Goal: Entertainment & Leisure: Browse casually

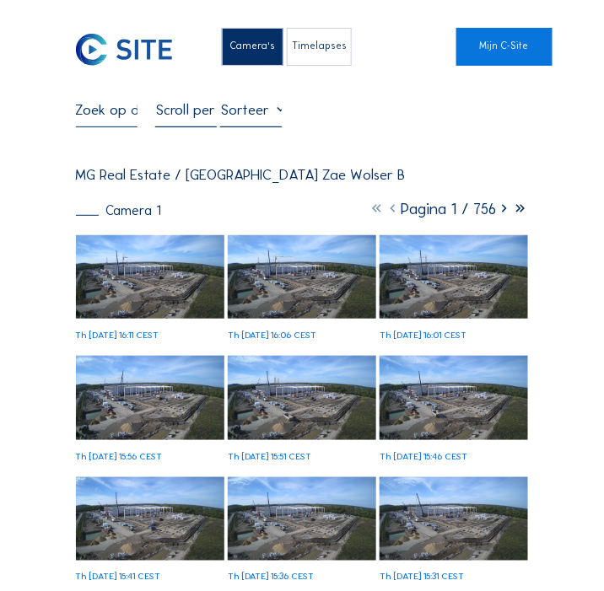
click at [144, 281] on img at bounding box center [150, 276] width 149 height 83
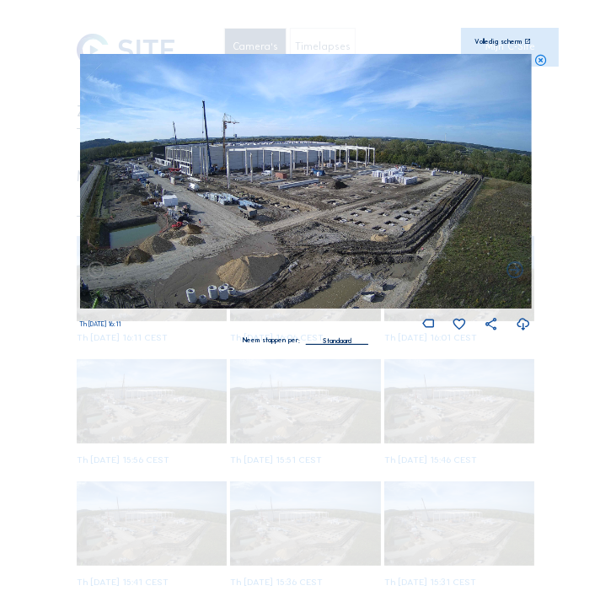
click at [526, 324] on icon at bounding box center [523, 324] width 15 height 19
click at [546, 62] on icon at bounding box center [541, 60] width 13 height 13
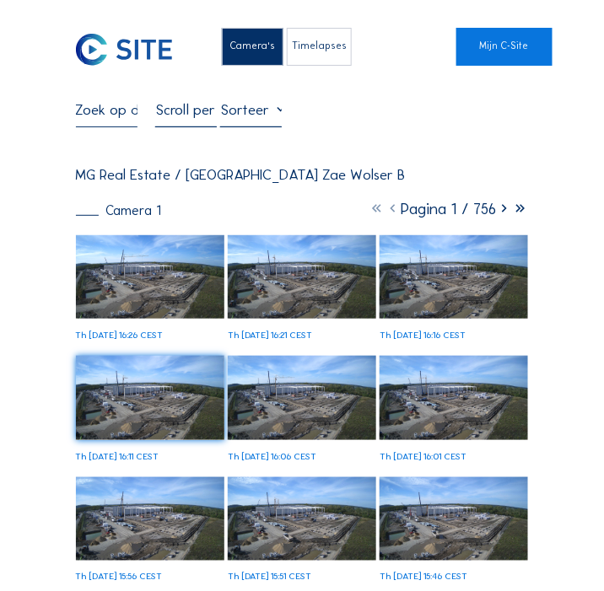
click at [148, 277] on img at bounding box center [150, 276] width 149 height 83
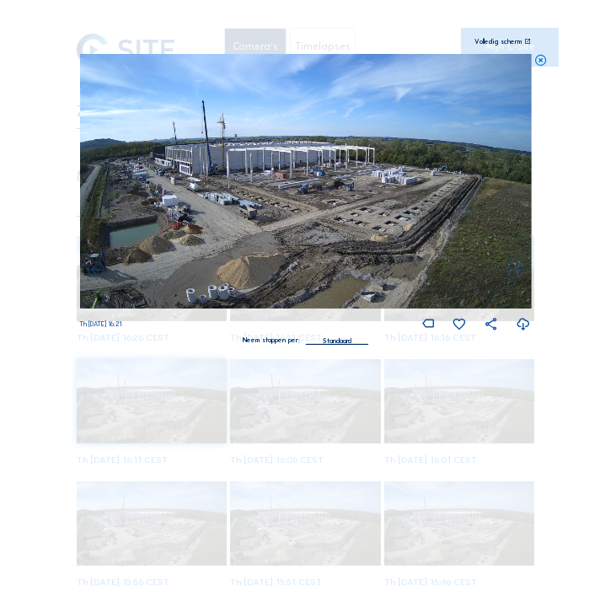
click at [529, 326] on icon at bounding box center [523, 324] width 15 height 19
click at [523, 328] on icon at bounding box center [523, 324] width 15 height 19
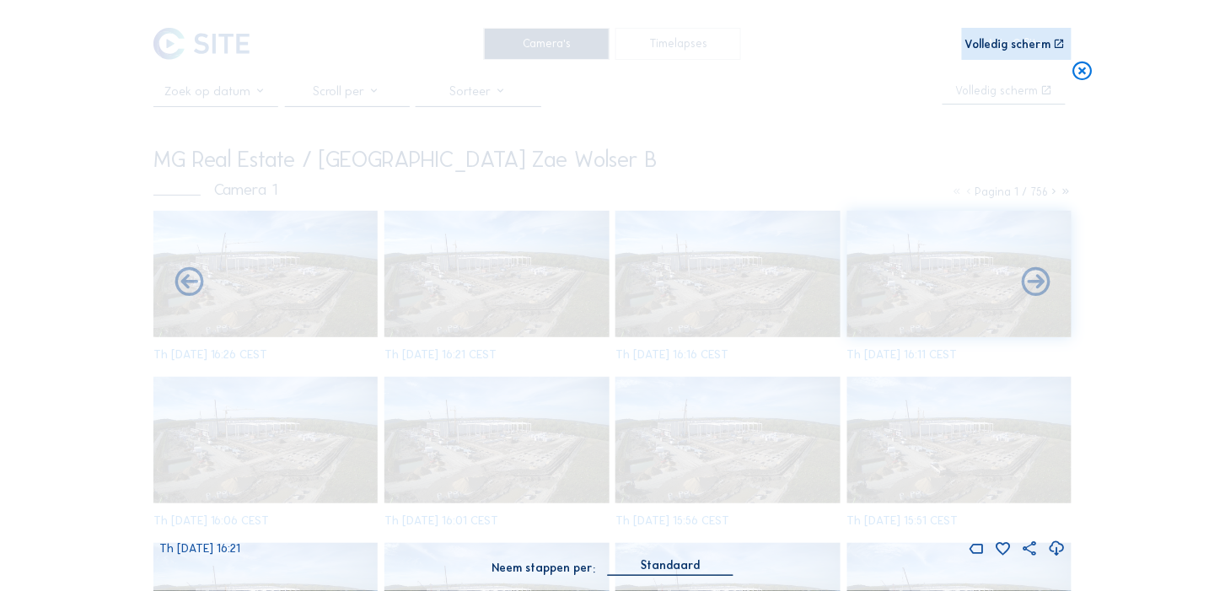
click at [51, 305] on div "Scroll om door de tijd te reizen | Druk op de 'Alt'-knop + scroll om te Zoomen …" at bounding box center [612, 295] width 1225 height 591
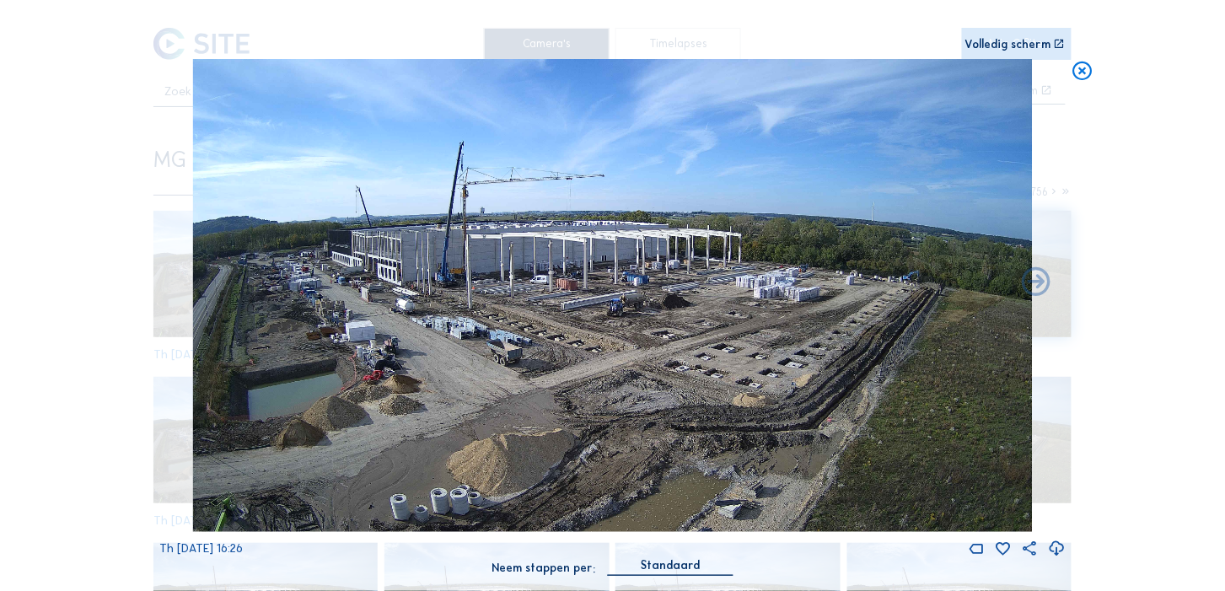
click at [603, 48] on icon at bounding box center [1060, 45] width 12 height 12
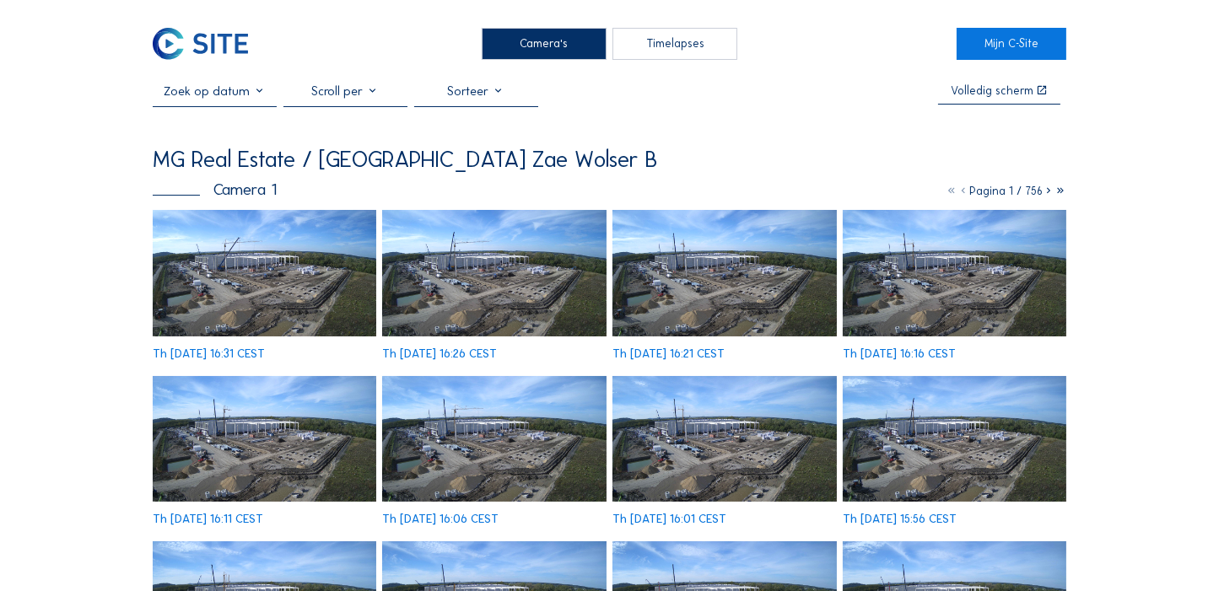
click at [272, 279] on img at bounding box center [264, 273] width 223 height 126
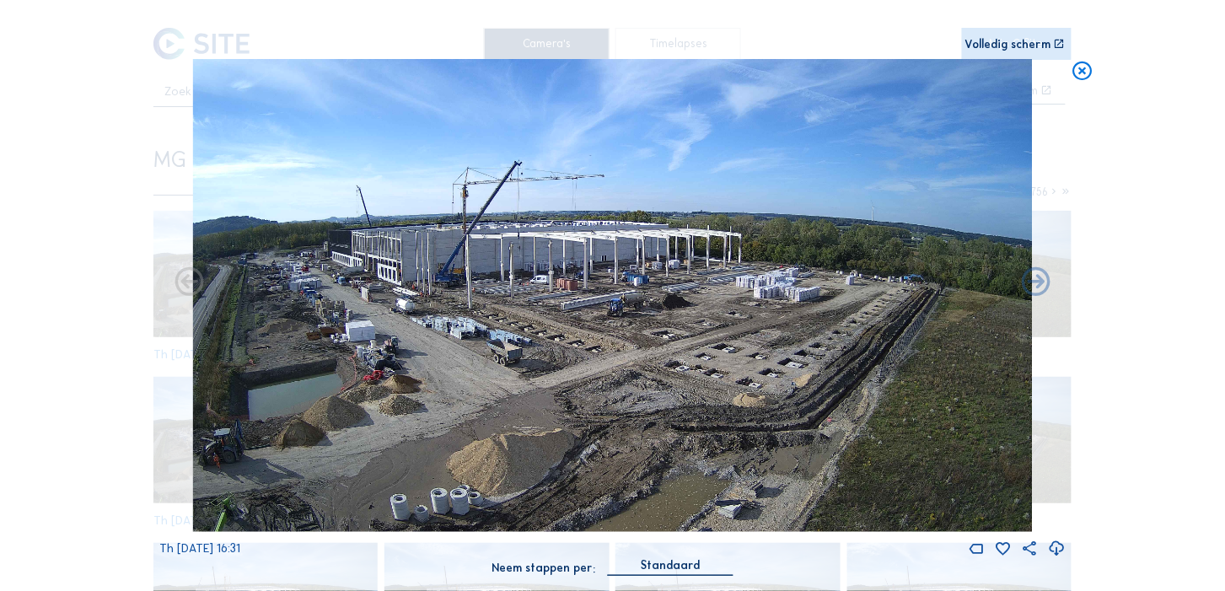
click at [1058, 547] on icon at bounding box center [1057, 549] width 18 height 20
click at [1081, 72] on icon at bounding box center [1083, 71] width 23 height 24
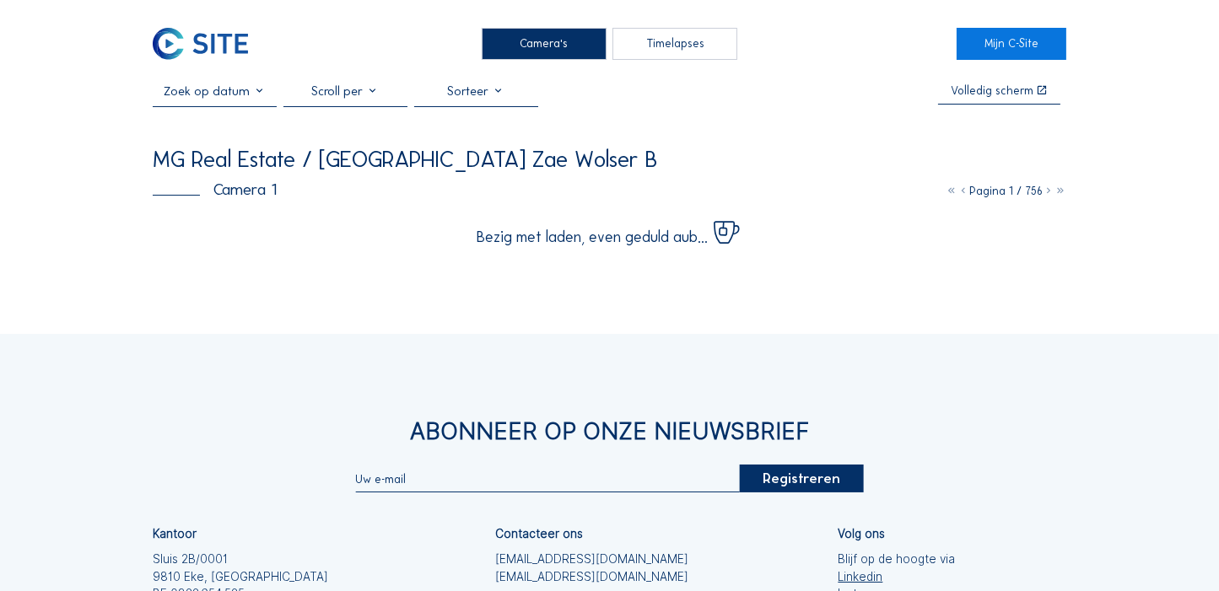
click at [252, 299] on div "Camera's Timelapses Mijn C-Site Volledig scherm MG Real Estate / Luxemburg Zae …" at bounding box center [609, 400] width 1219 height 801
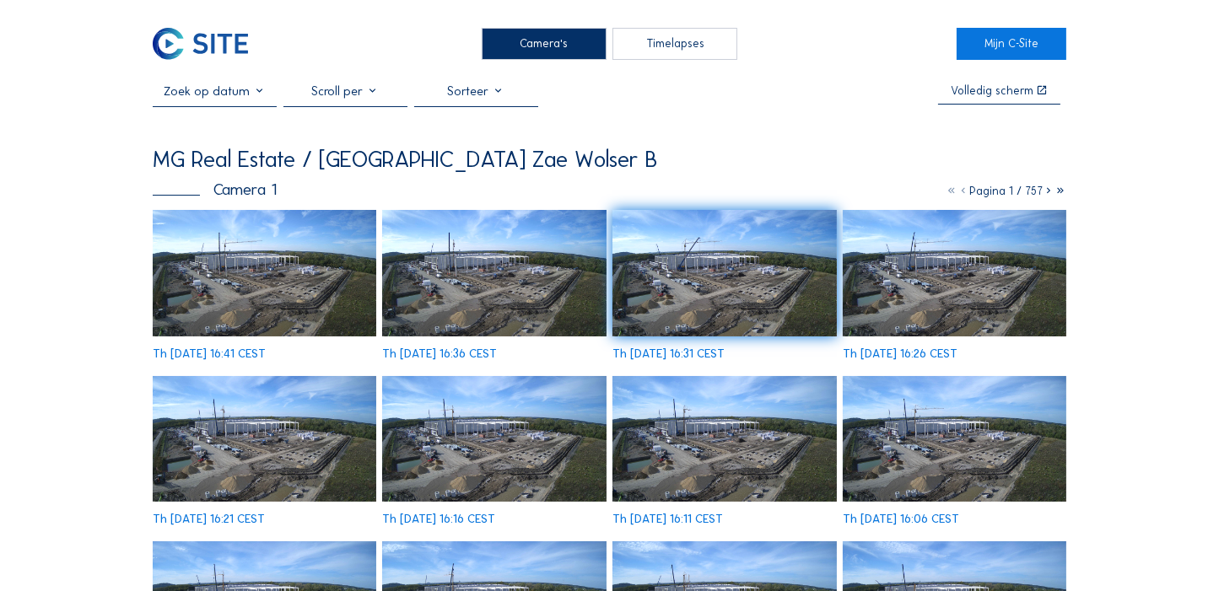
click at [250, 291] on img at bounding box center [264, 273] width 223 height 126
